Goal: Find specific page/section: Find specific page/section

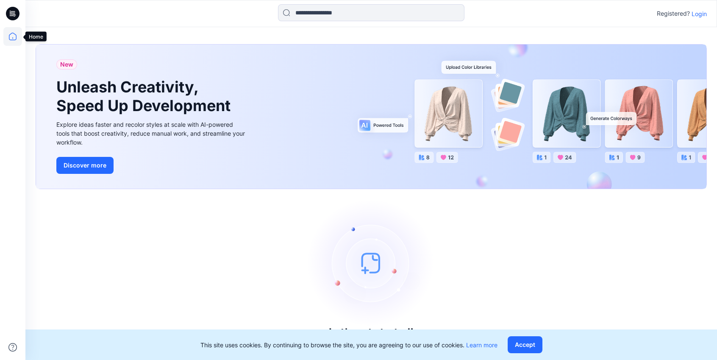
drag, startPoint x: 8, startPoint y: 39, endPoint x: 34, endPoint y: 40, distance: 26.3
click at [8, 39] on icon at bounding box center [12, 36] width 19 height 19
click at [695, 16] on p "Login" at bounding box center [699, 13] width 15 height 9
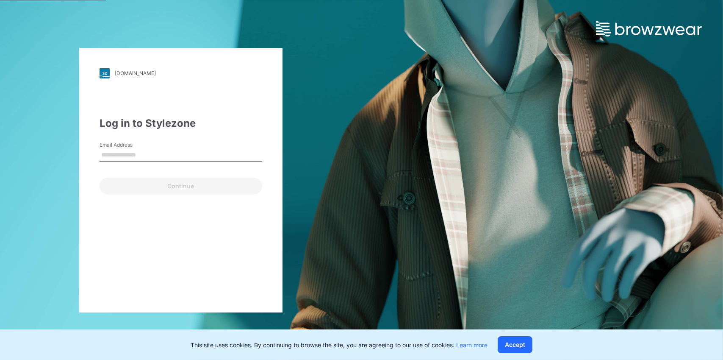
click at [106, 154] on input "Email Address" at bounding box center [181, 155] width 163 height 13
type input "**********"
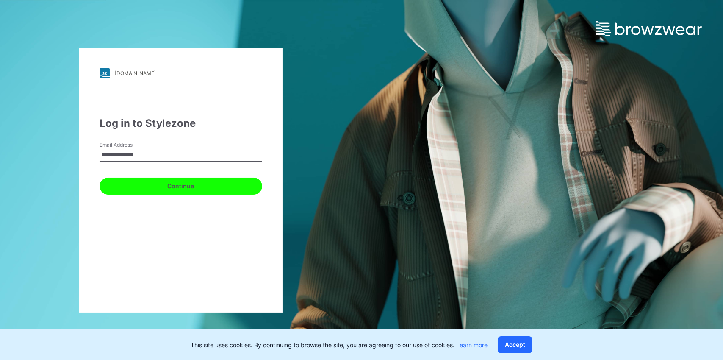
click at [134, 181] on button "Continue" at bounding box center [181, 186] width 163 height 17
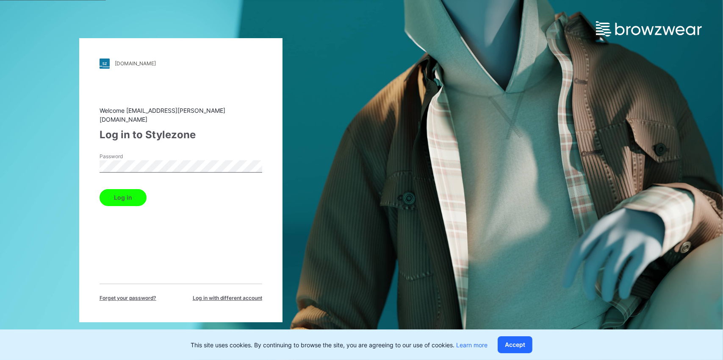
click at [123, 198] on button "Log in" at bounding box center [123, 197] width 47 height 17
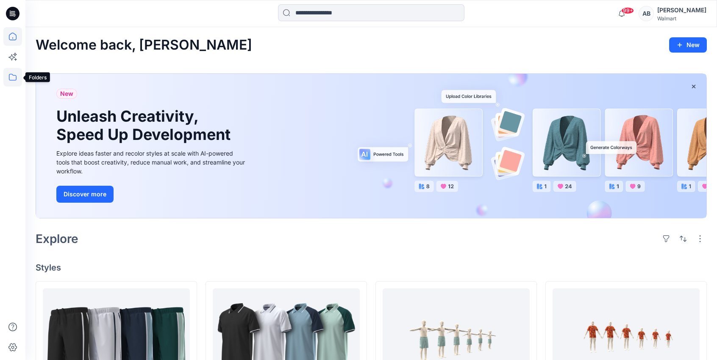
click at [8, 76] on icon at bounding box center [12, 77] width 19 height 19
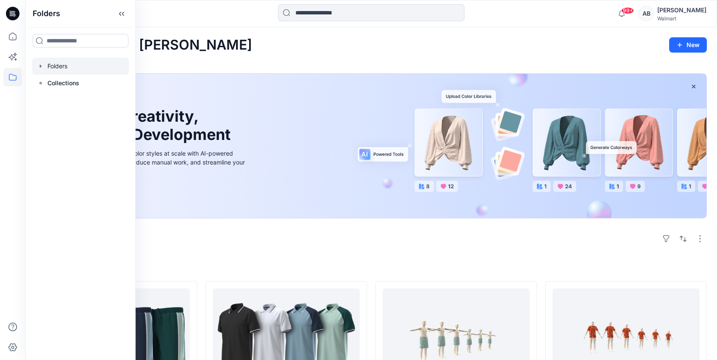
click at [72, 65] on div at bounding box center [80, 66] width 97 height 17
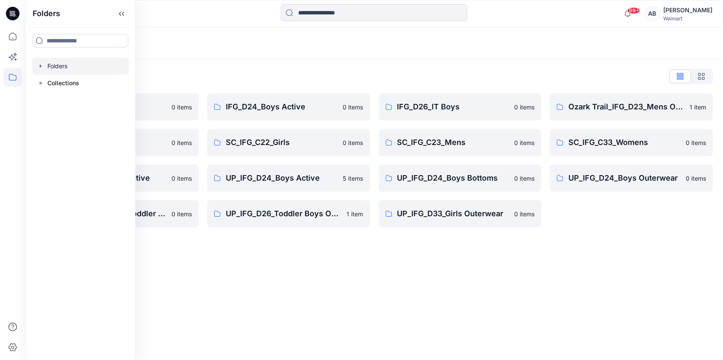
click at [388, 311] on div "Folders Folders List IFG_D23_Mens Active 0 items SC_IFG_C22_Boys 0 items UP_IFG…" at bounding box center [374, 193] width 698 height 333
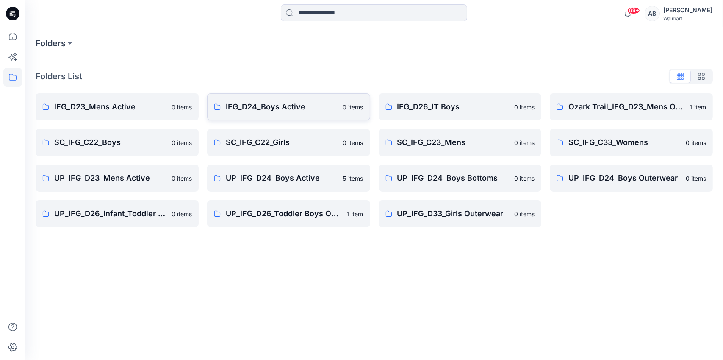
click at [264, 111] on p "IFG_D24_Boys Active" at bounding box center [282, 107] width 112 height 12
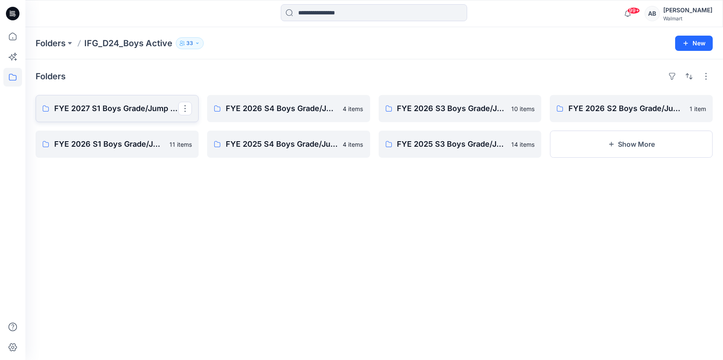
click at [122, 104] on p "FYE 2027 S1 Boys Grade/Jump size review - ASTM grades" at bounding box center [116, 109] width 124 height 12
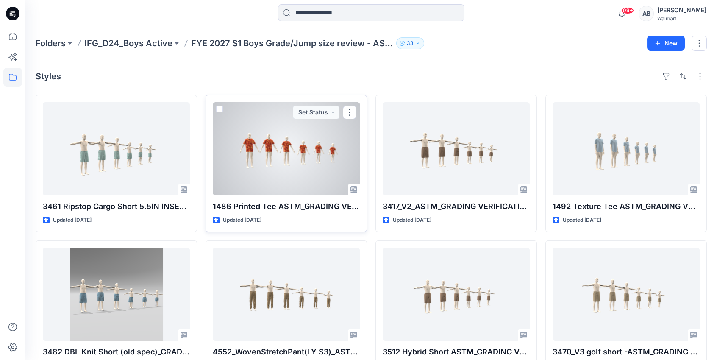
click at [272, 153] on div at bounding box center [286, 148] width 147 height 93
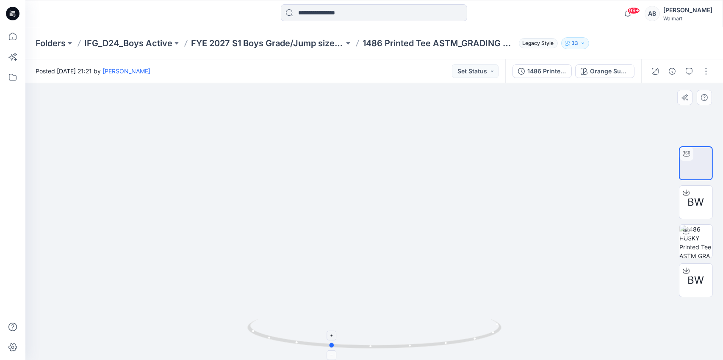
drag, startPoint x: 466, startPoint y: 339, endPoint x: 425, endPoint y: 345, distance: 41.1
click at [425, 345] on icon at bounding box center [375, 335] width 256 height 32
drag, startPoint x: 436, startPoint y: 344, endPoint x: 509, endPoint y: 335, distance: 73.0
click at [509, 335] on div at bounding box center [374, 221] width 698 height 277
click at [456, 341] on icon at bounding box center [375, 335] width 256 height 32
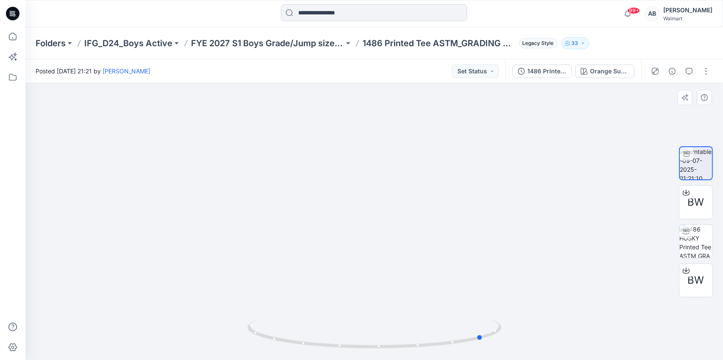
drag, startPoint x: 456, startPoint y: 342, endPoint x: 537, endPoint y: 336, distance: 81.2
click at [537, 336] on div at bounding box center [374, 221] width 698 height 277
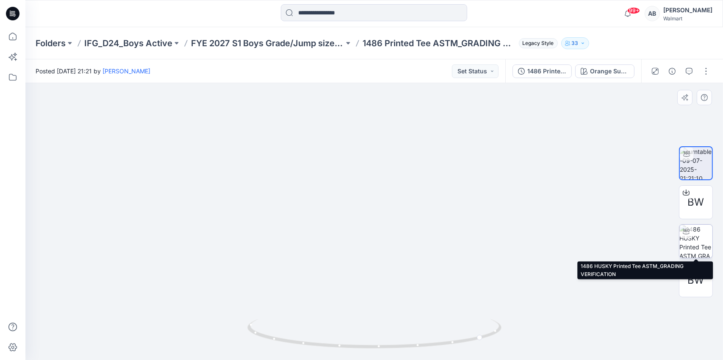
click at [701, 238] on img at bounding box center [696, 241] width 33 height 33
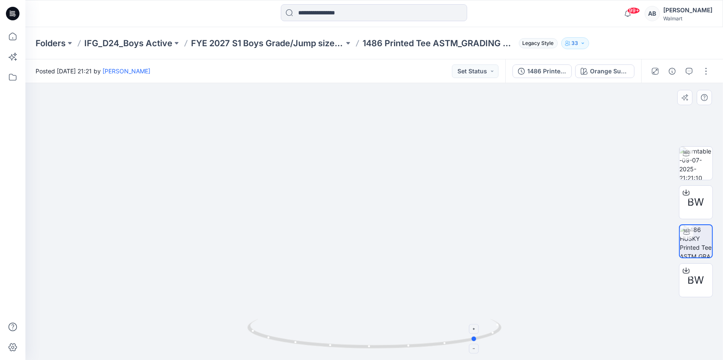
drag, startPoint x: 350, startPoint y: 345, endPoint x: 454, endPoint y: 346, distance: 103.4
click at [454, 346] on icon at bounding box center [375, 335] width 256 height 32
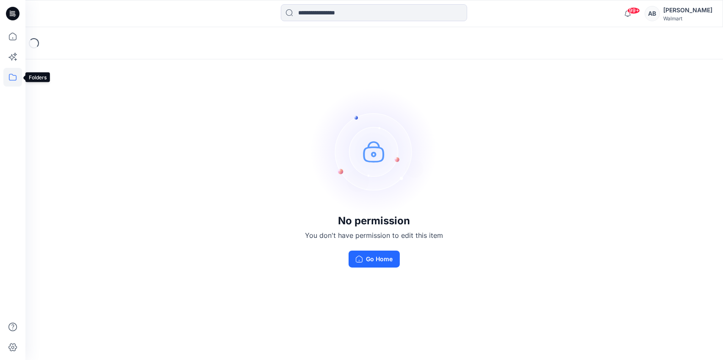
click at [11, 80] on icon at bounding box center [12, 77] width 19 height 19
click at [64, 72] on div at bounding box center [80, 66] width 97 height 17
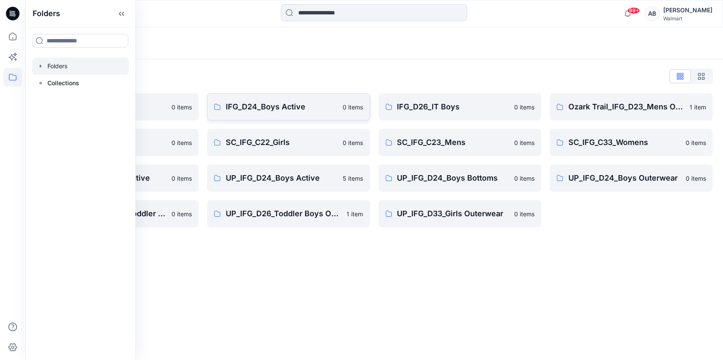
click at [286, 108] on p "IFG_D24_Boys Active" at bounding box center [282, 107] width 112 height 12
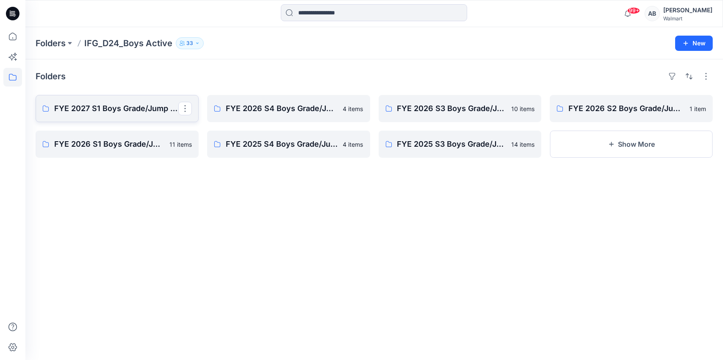
click at [109, 101] on link "FYE 2027 S1 Boys Grade/Jump size review - ASTM grades" at bounding box center [117, 108] width 163 height 27
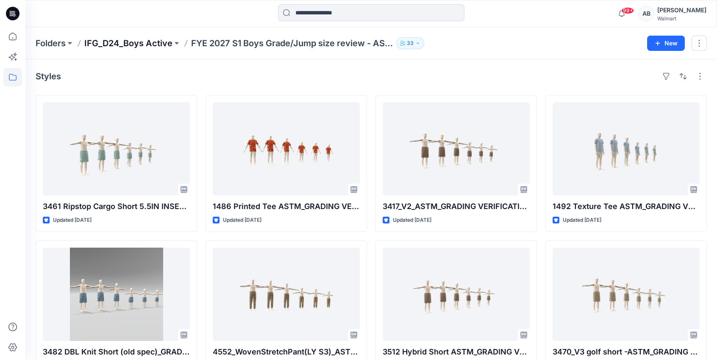
click at [137, 42] on p "IFG_D24_Boys Active" at bounding box center [128, 43] width 88 height 12
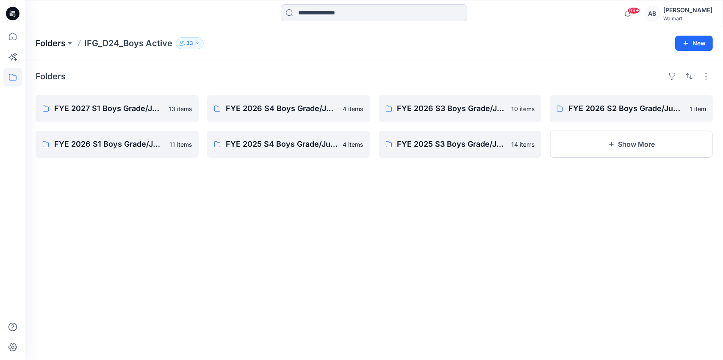
click at [54, 43] on p "Folders" at bounding box center [51, 43] width 30 height 12
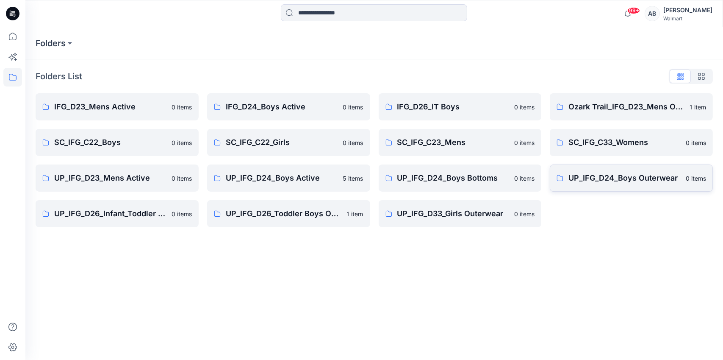
click at [615, 181] on p "UP_IFG_D24_Boys Outerwear" at bounding box center [625, 178] width 112 height 12
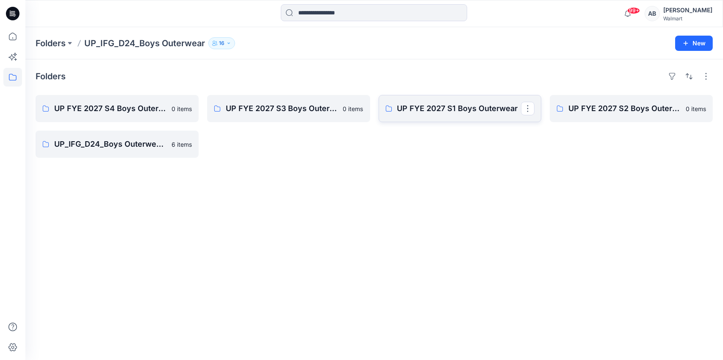
click at [466, 113] on p "UP FYE 2027 S1 Boys Outerwear" at bounding box center [460, 109] width 124 height 12
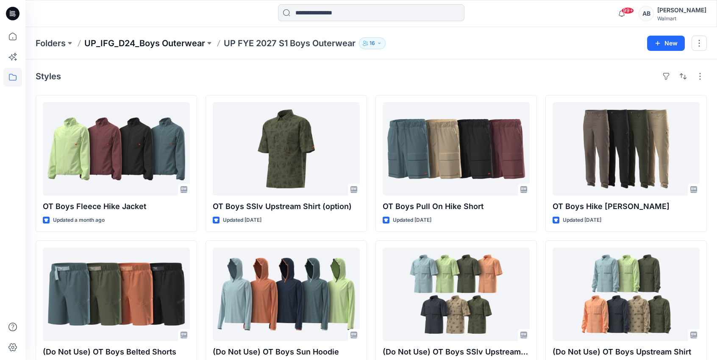
click at [128, 44] on p "UP_IFG_D24_Boys Outerwear" at bounding box center [144, 43] width 121 height 12
